Goal: Task Accomplishment & Management: Manage account settings

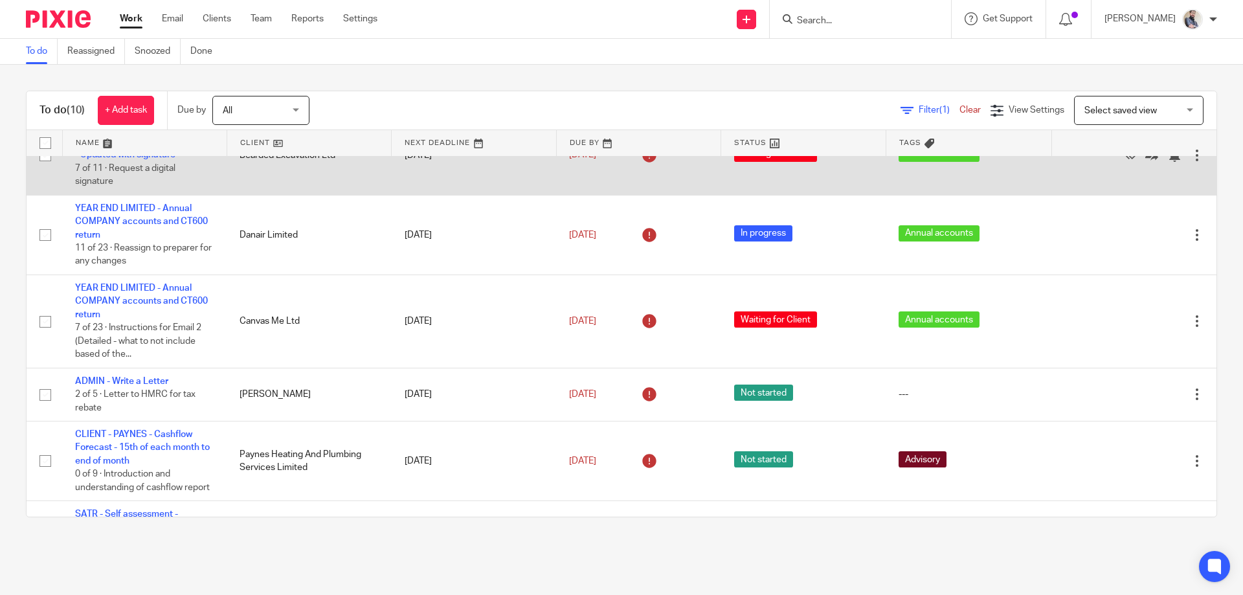
scroll to position [259, 0]
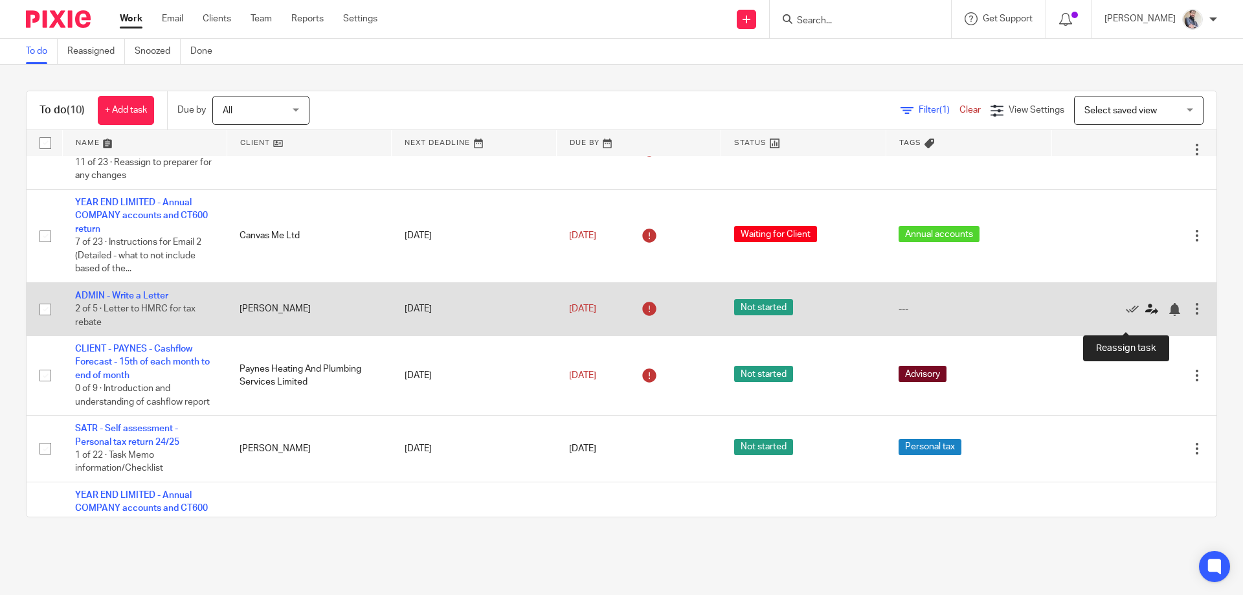
click at [1145, 316] on icon at bounding box center [1151, 309] width 13 height 13
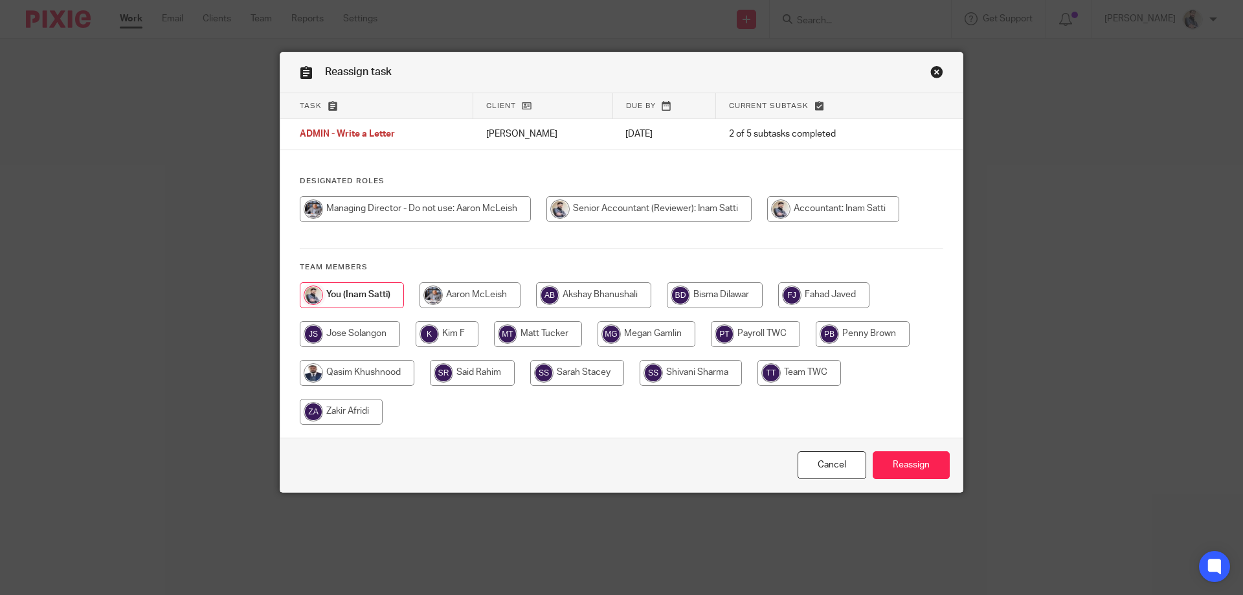
click at [372, 371] on input "radio" at bounding box center [357, 373] width 115 height 26
radio input "true"
click at [888, 463] on input "Reassign" at bounding box center [911, 465] width 77 height 28
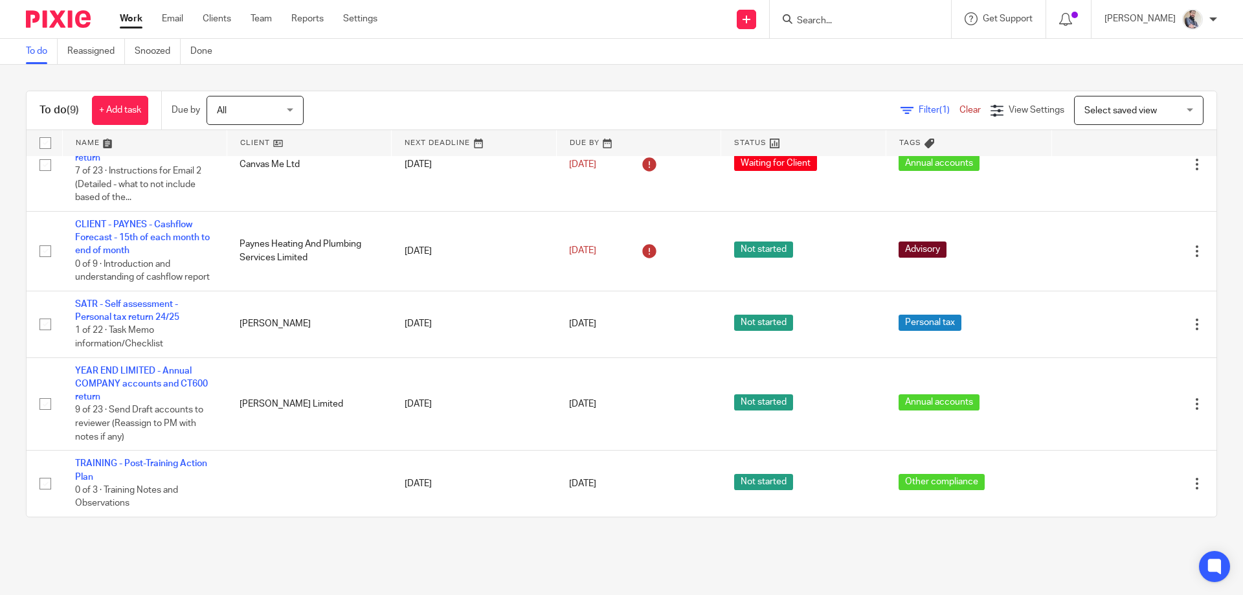
scroll to position [357, 0]
